Goal: Task Accomplishment & Management: Complete application form

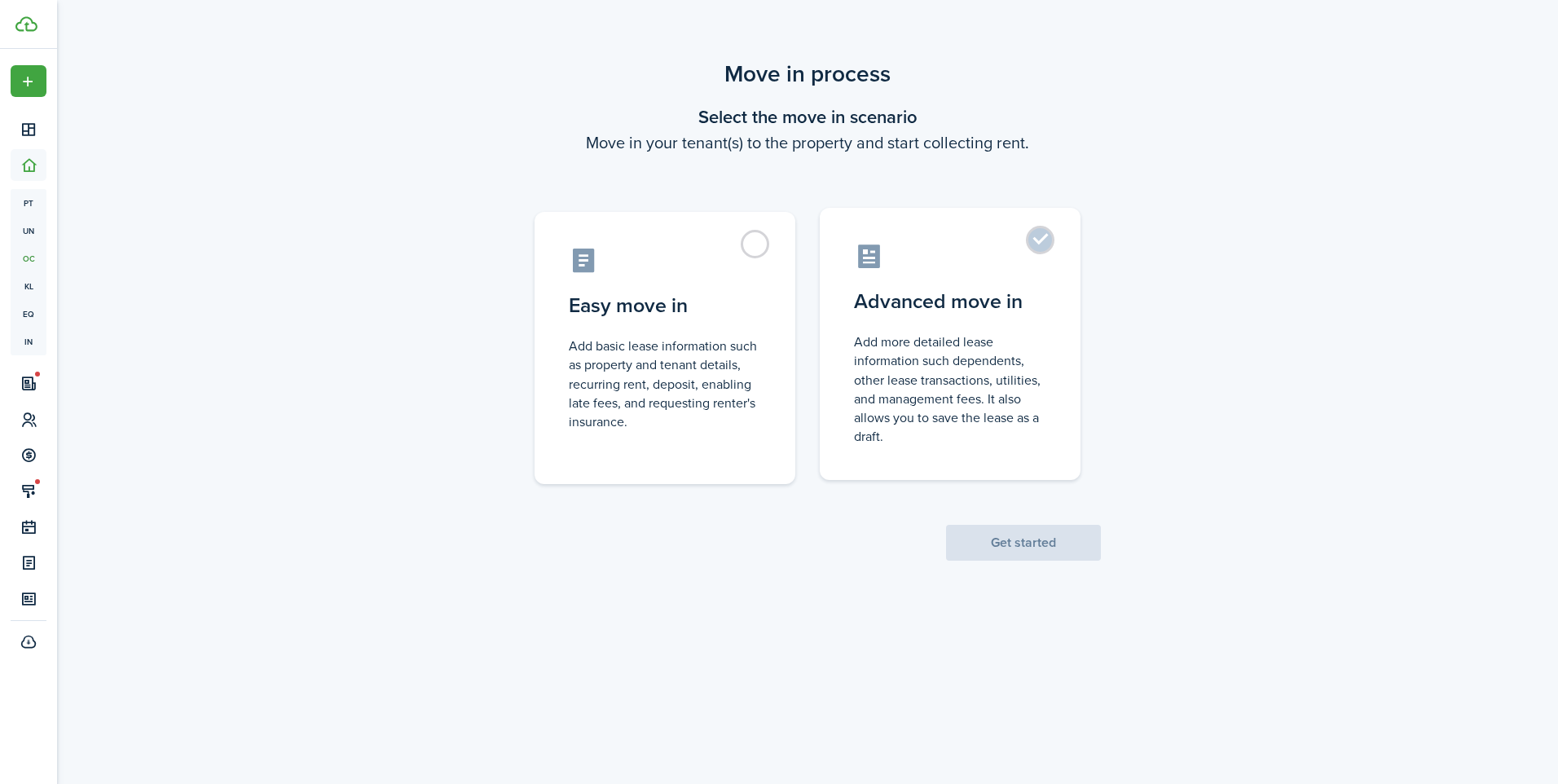
click at [1037, 241] on label "Advanced move in Add more detailed lease information such dependents, other lea…" at bounding box center [950, 344] width 261 height 272
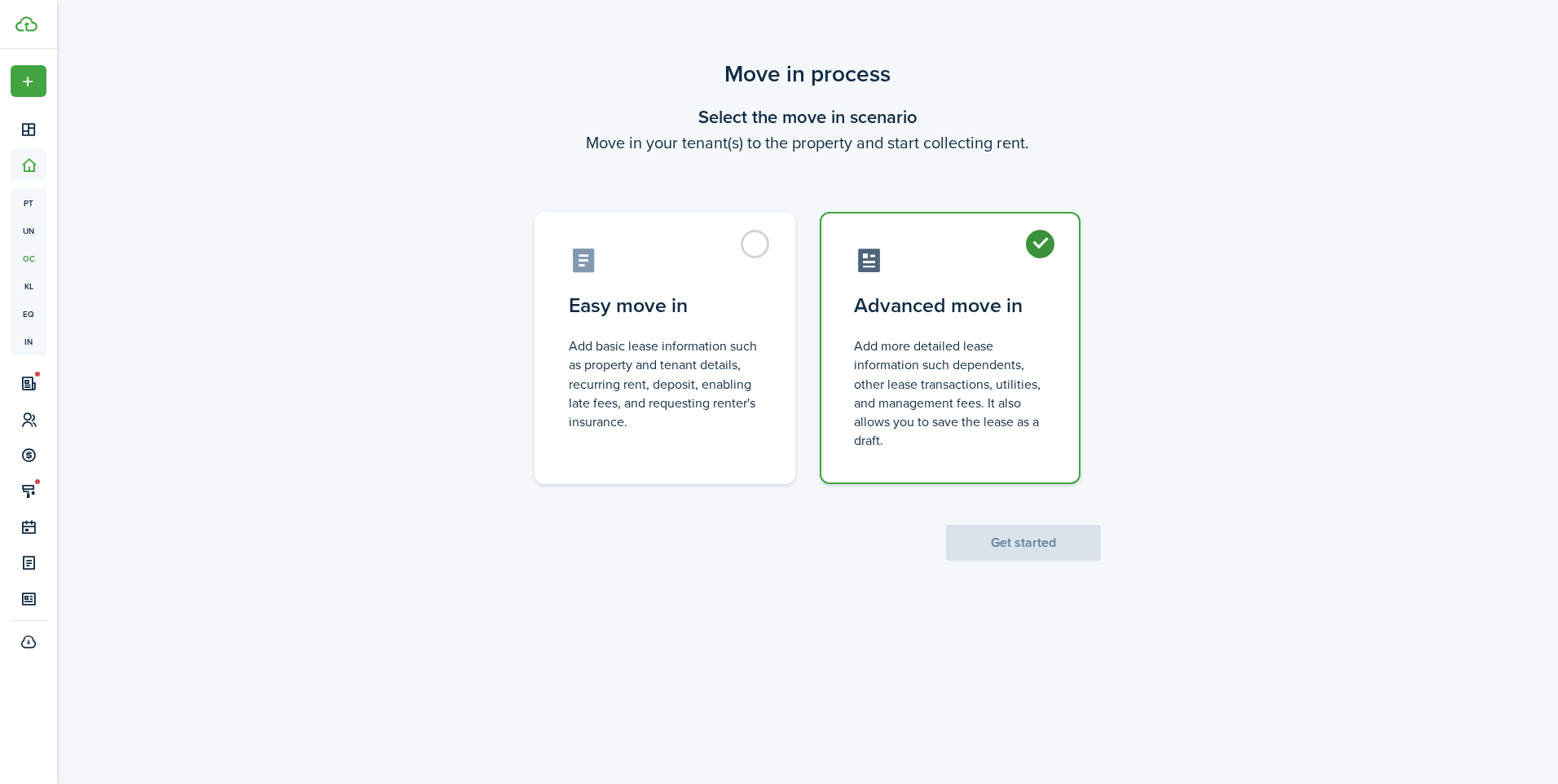
radio input "true"
click at [1005, 537] on button "Get started" at bounding box center [1024, 543] width 155 height 36
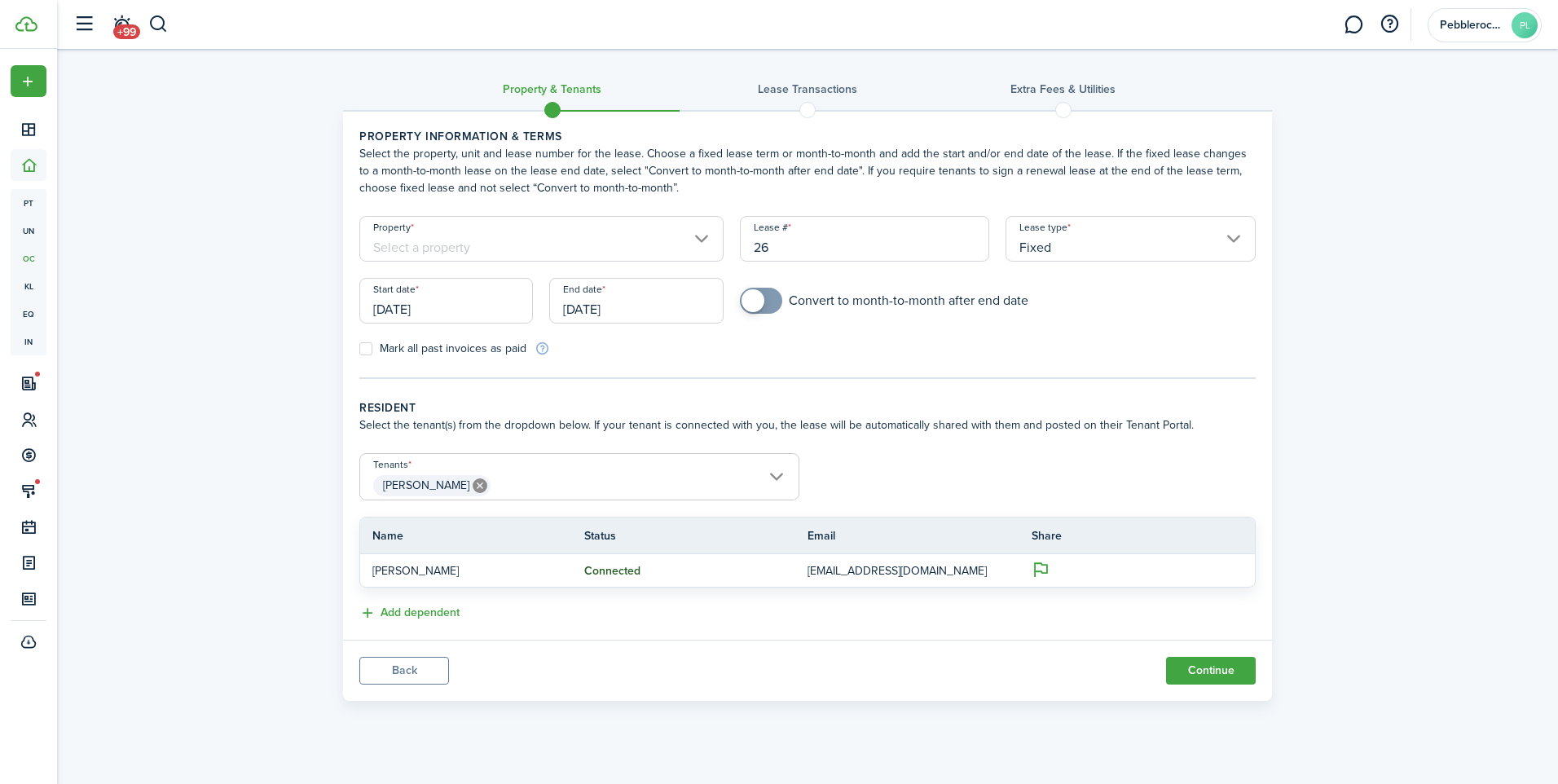
click at [826, 98] on tc-wizard-header "Property & Tenants Lease Transactions Extra fees & Utilities" at bounding box center [807, 94] width 929 height 74
click at [701, 238] on input "Property" at bounding box center [541, 239] width 364 height 46
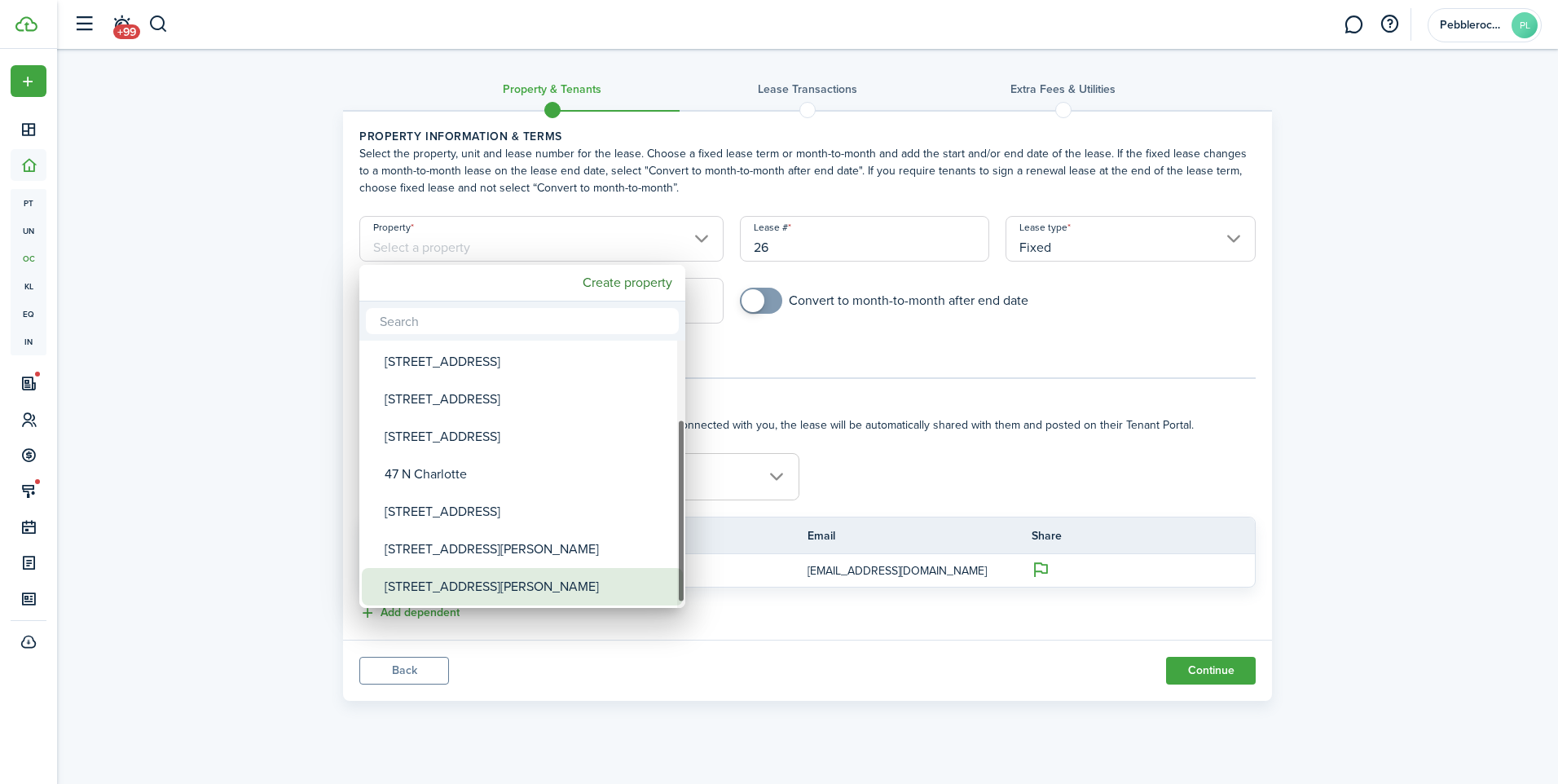
click at [537, 576] on div "[STREET_ADDRESS][PERSON_NAME]" at bounding box center [528, 586] width 288 height 38
type input "[STREET_ADDRESS][PERSON_NAME]"
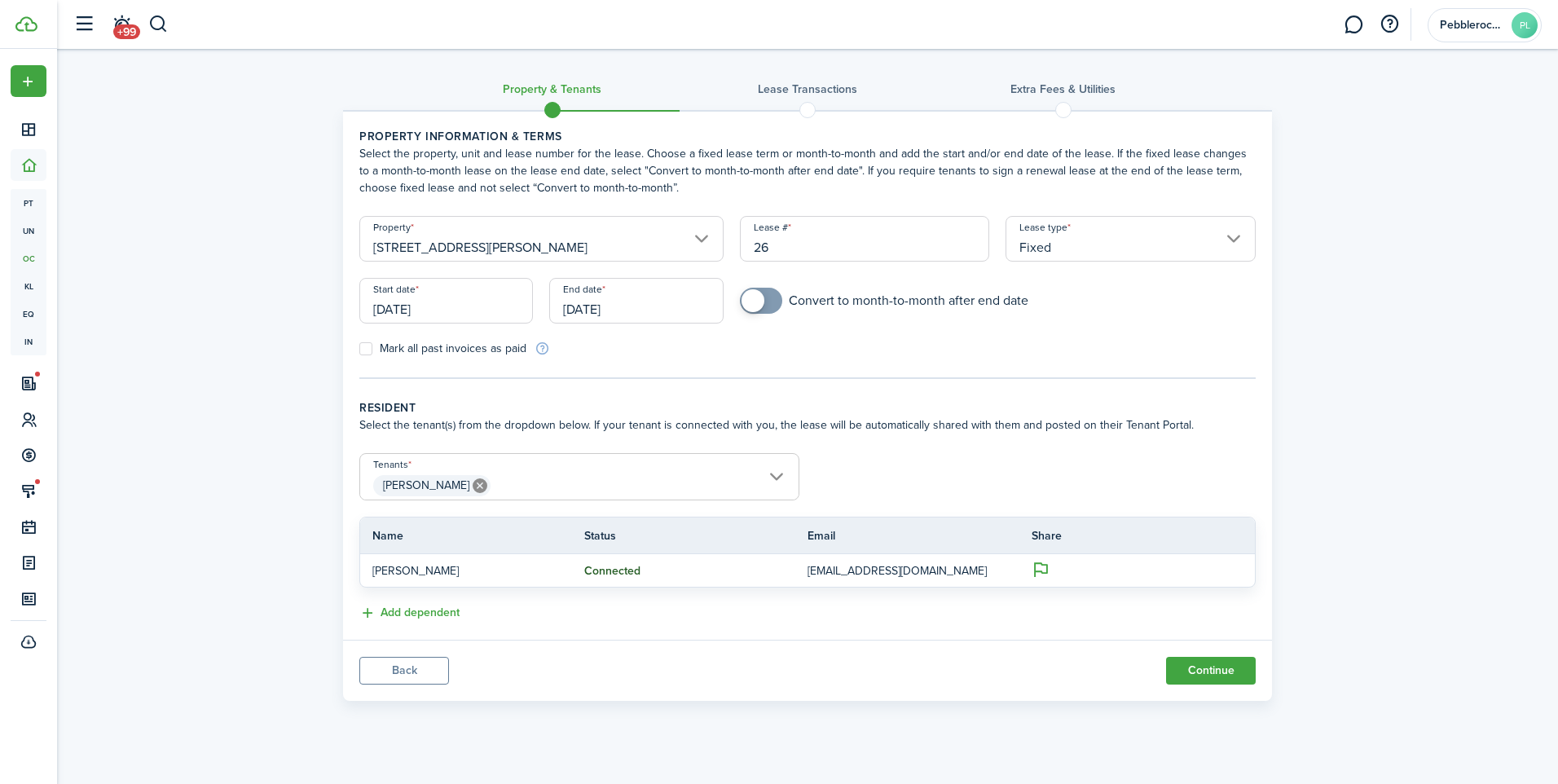
click at [779, 477] on span "[PERSON_NAME]" at bounding box center [580, 486] width 439 height 28
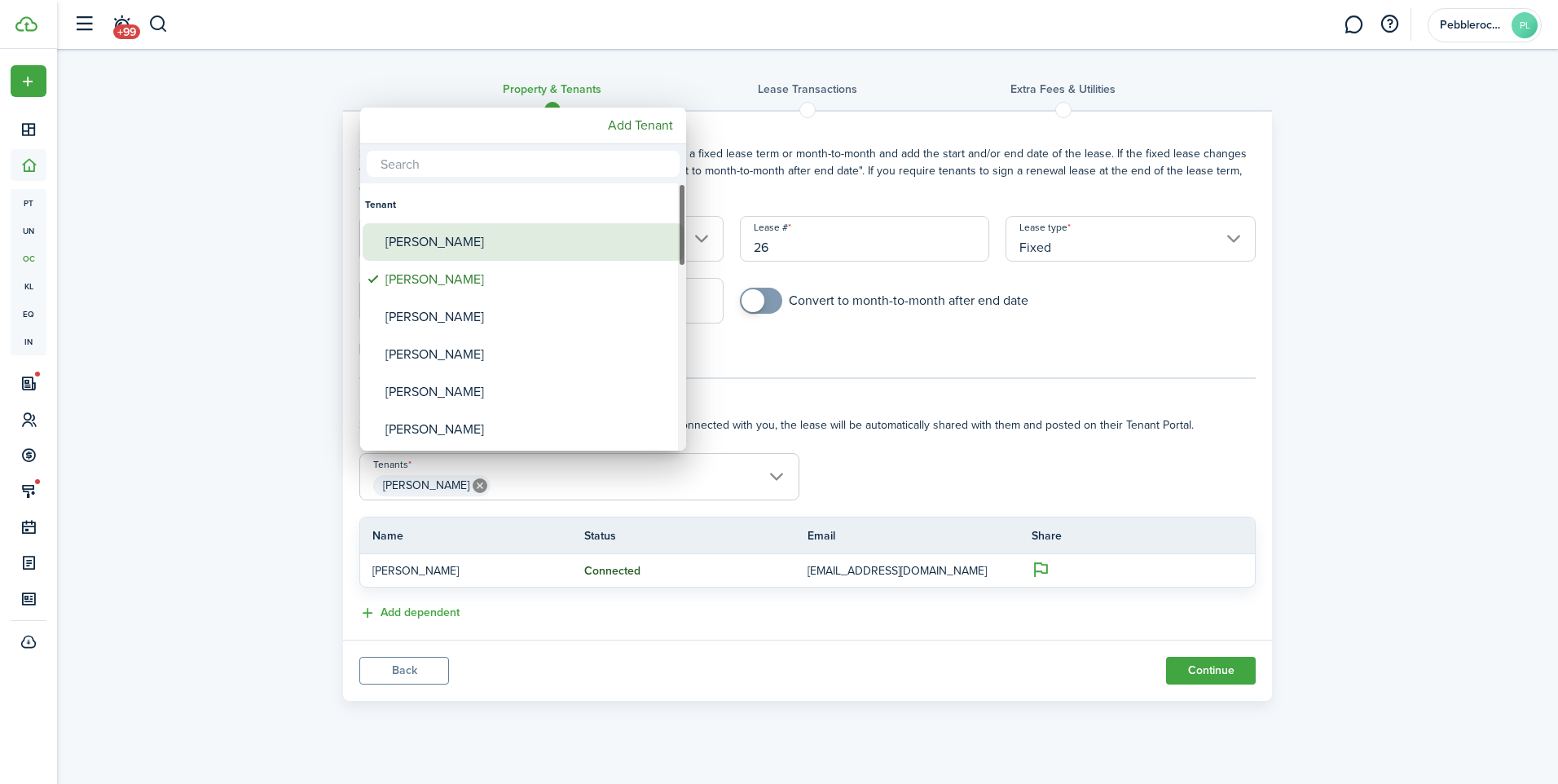
click at [491, 236] on div "[PERSON_NAME]" at bounding box center [529, 241] width 288 height 38
type input "[PERSON_NAME], [PERSON_NAME]"
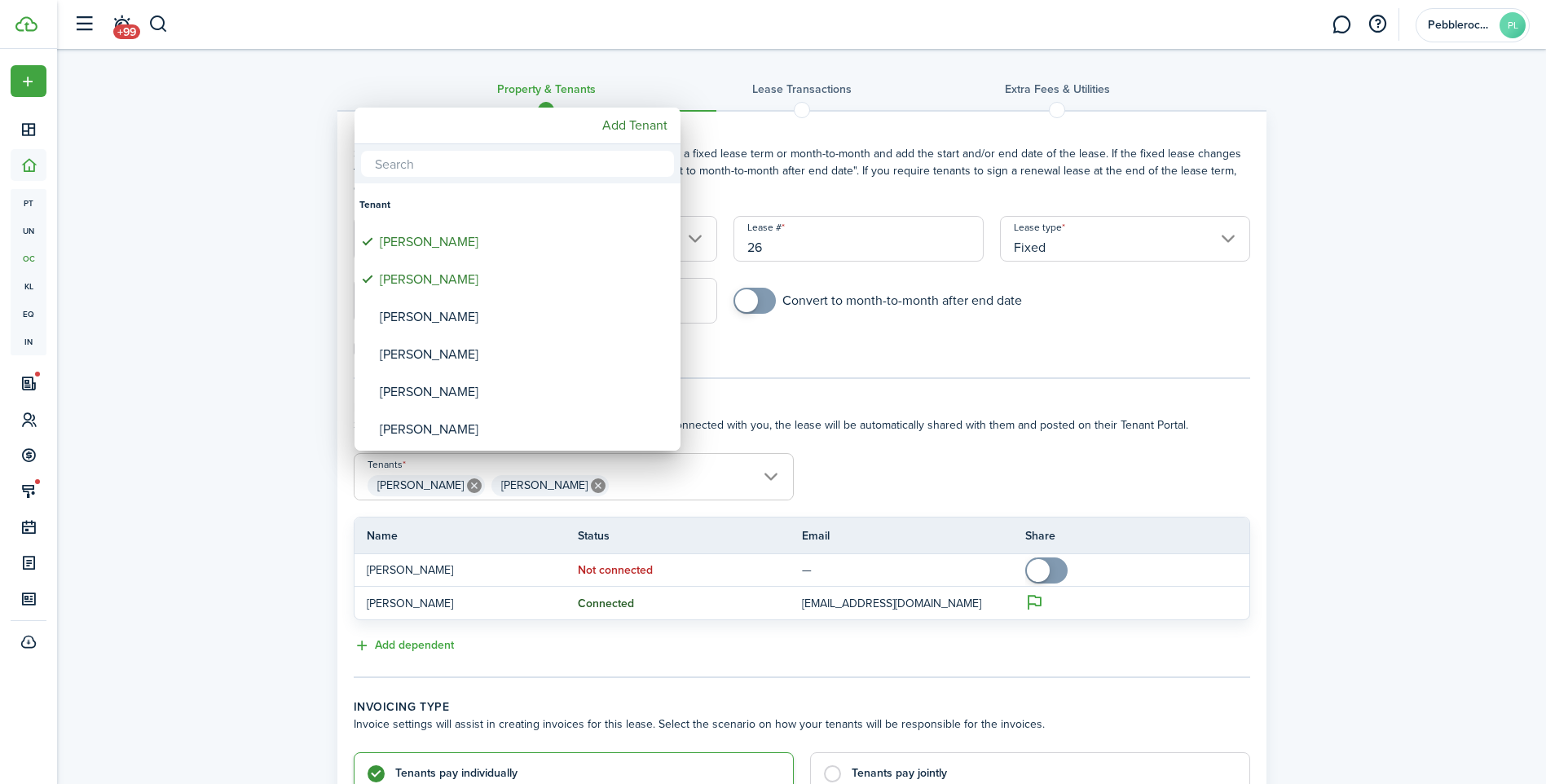
click at [1002, 462] on div at bounding box center [772, 392] width 1807 height 1045
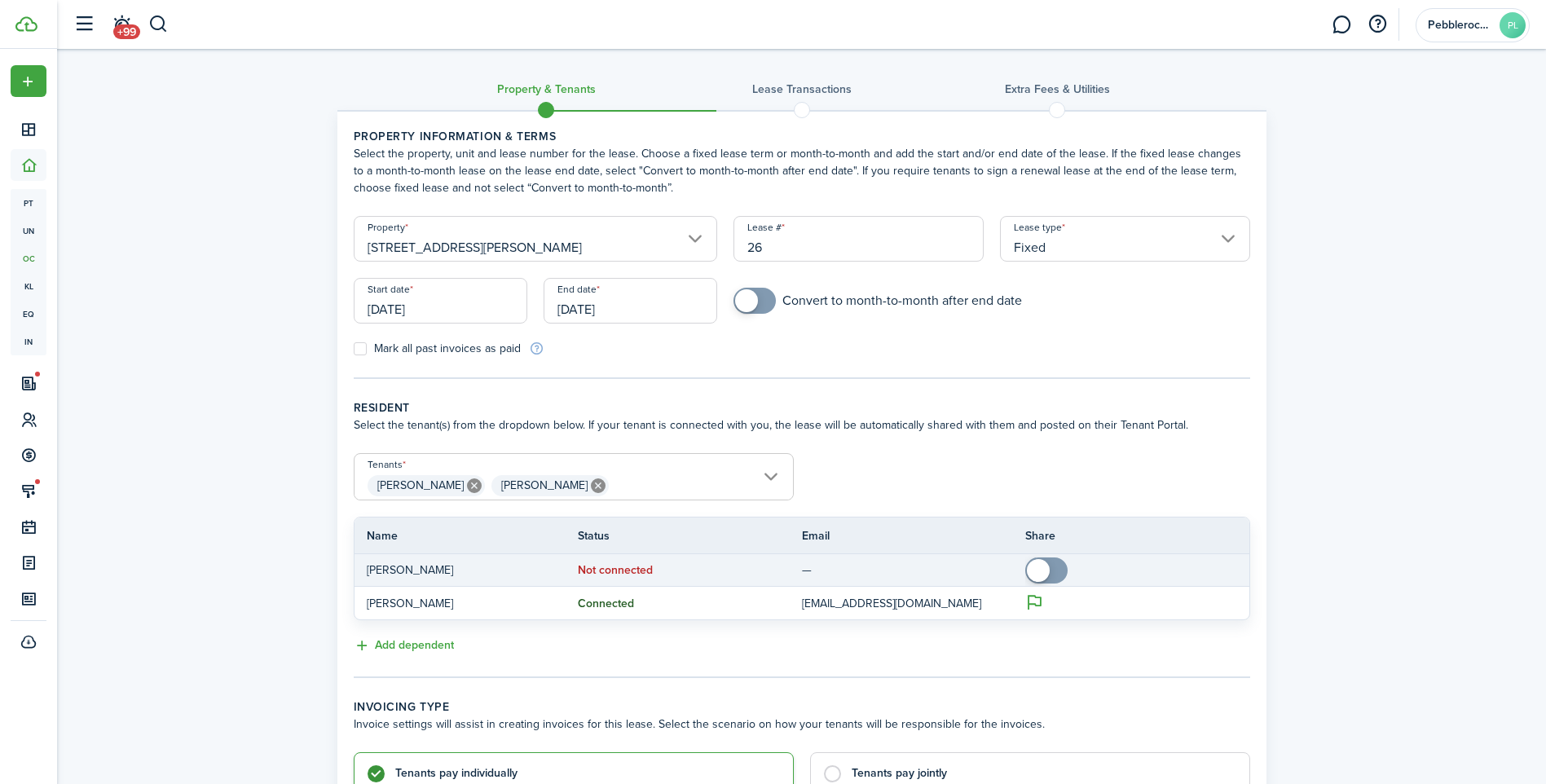
click at [1034, 564] on span at bounding box center [1037, 570] width 23 height 23
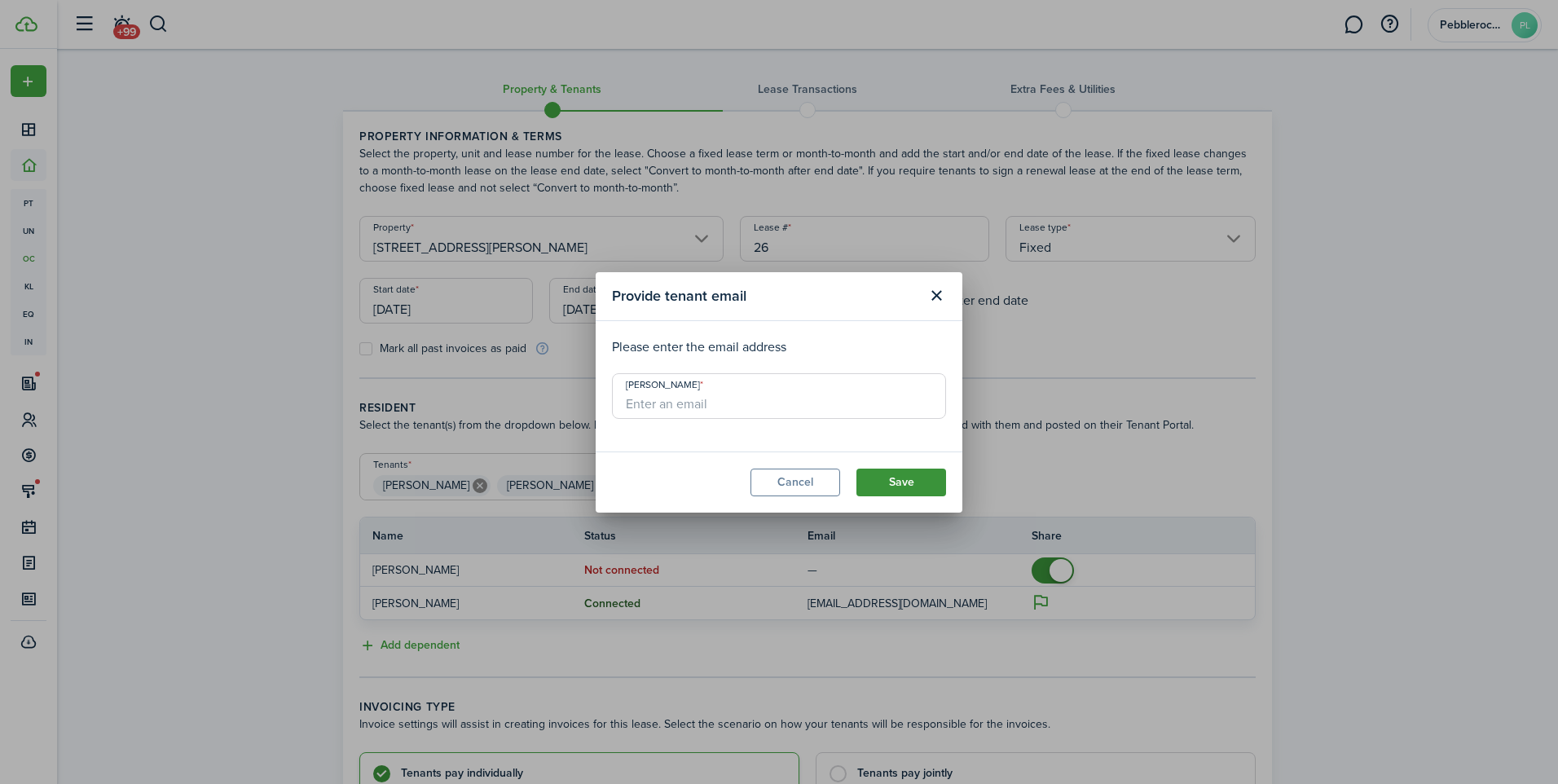
click at [895, 471] on button "Save" at bounding box center [901, 483] width 89 height 28
click at [810, 478] on button "Cancel" at bounding box center [795, 483] width 89 height 28
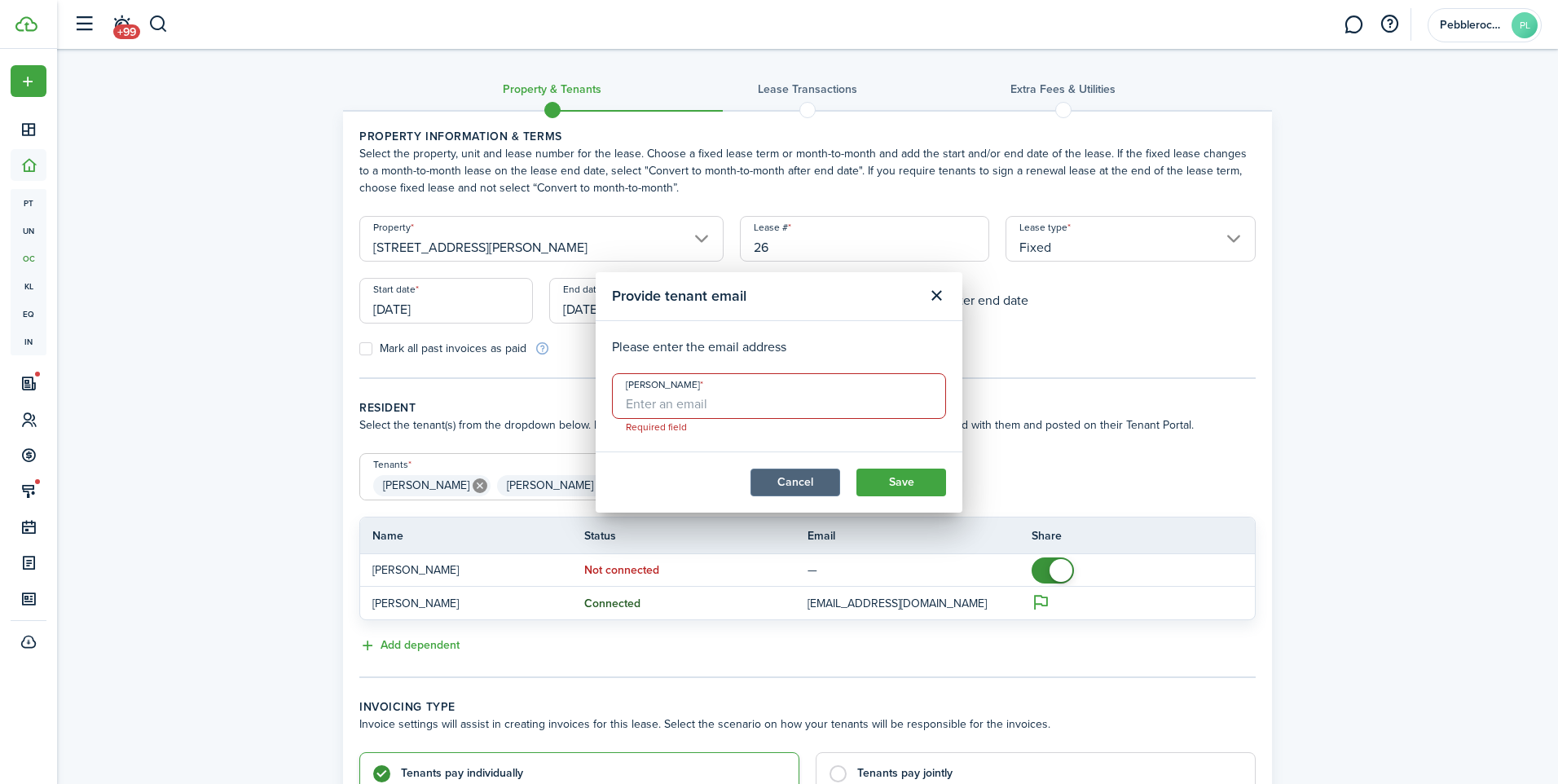
checkbox input "false"
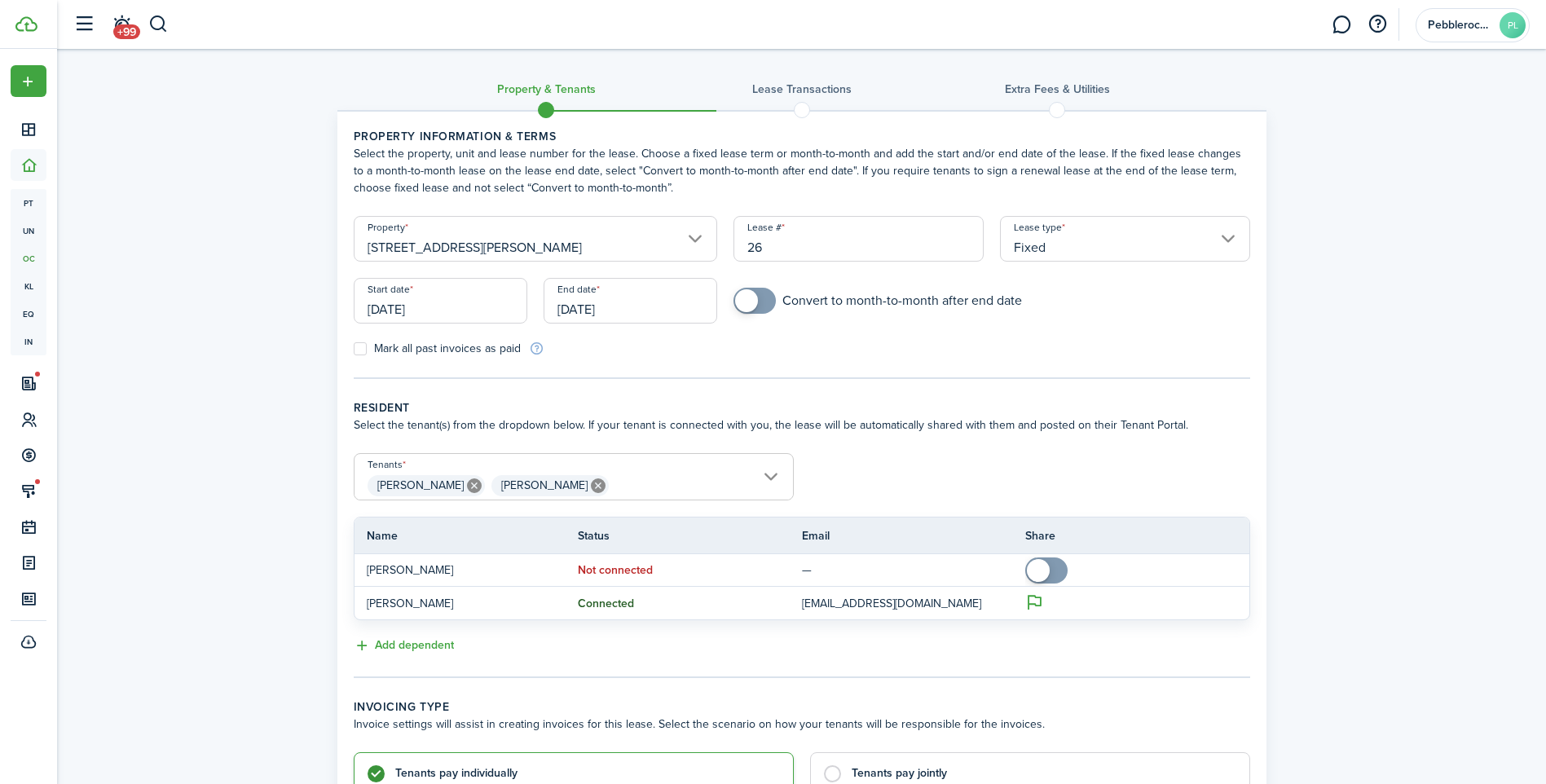
click at [1417, 356] on div "Property & Tenants Lease Transactions Extra fees & Utilities Property informati…" at bounding box center [802, 493] width 1489 height 889
